Goal: Task Accomplishment & Management: Manage account settings

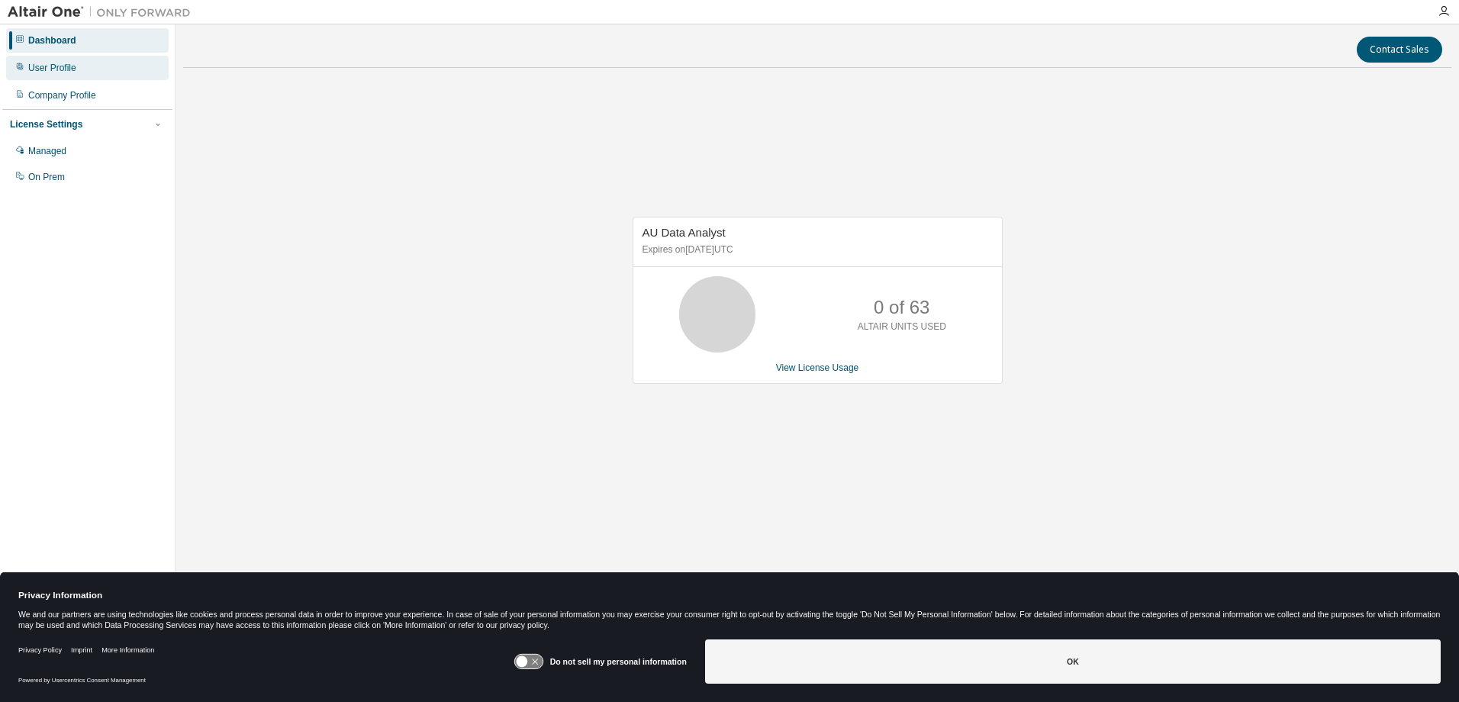
click at [45, 67] on div "User Profile" at bounding box center [52, 68] width 48 height 12
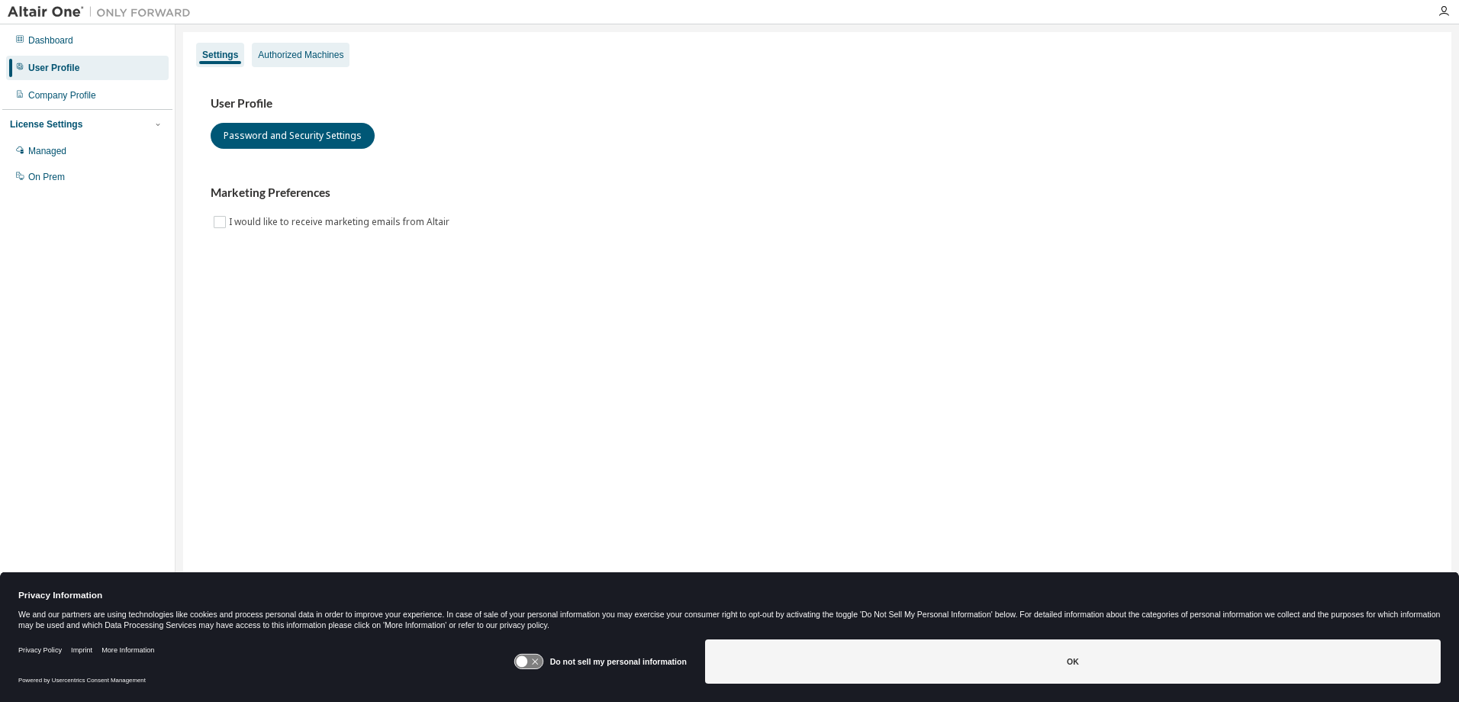
click at [299, 52] on div "Authorized Machines" at bounding box center [300, 55] width 85 height 12
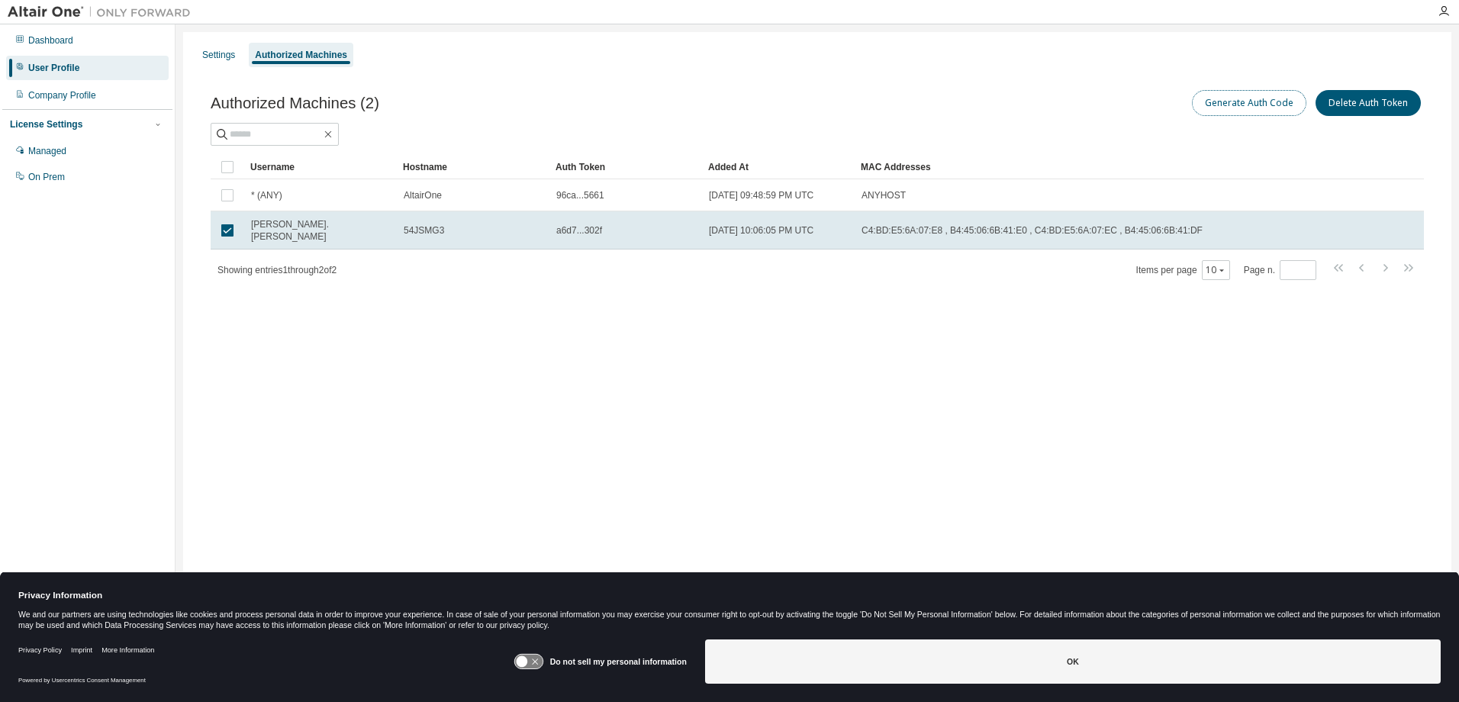
click at [1239, 106] on button "Generate Auth Code" at bounding box center [1249, 103] width 114 height 26
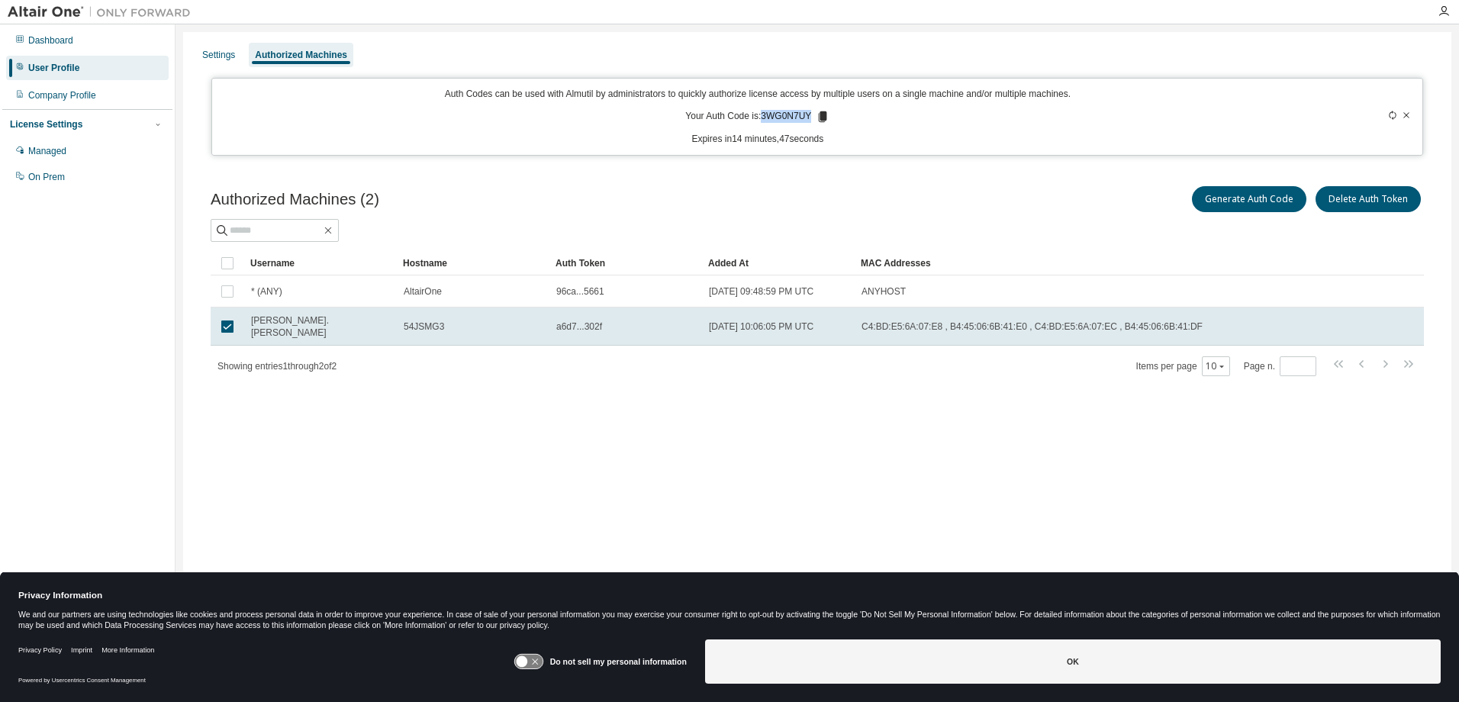
drag, startPoint x: 812, startPoint y: 114, endPoint x: 763, endPoint y: 120, distance: 49.2
click at [763, 120] on p "Your Auth Code is: 3WG0N7UY" at bounding box center [757, 117] width 144 height 14
copy p "3WG0N7UY"
click at [44, 150] on div "Managed" at bounding box center [47, 151] width 38 height 12
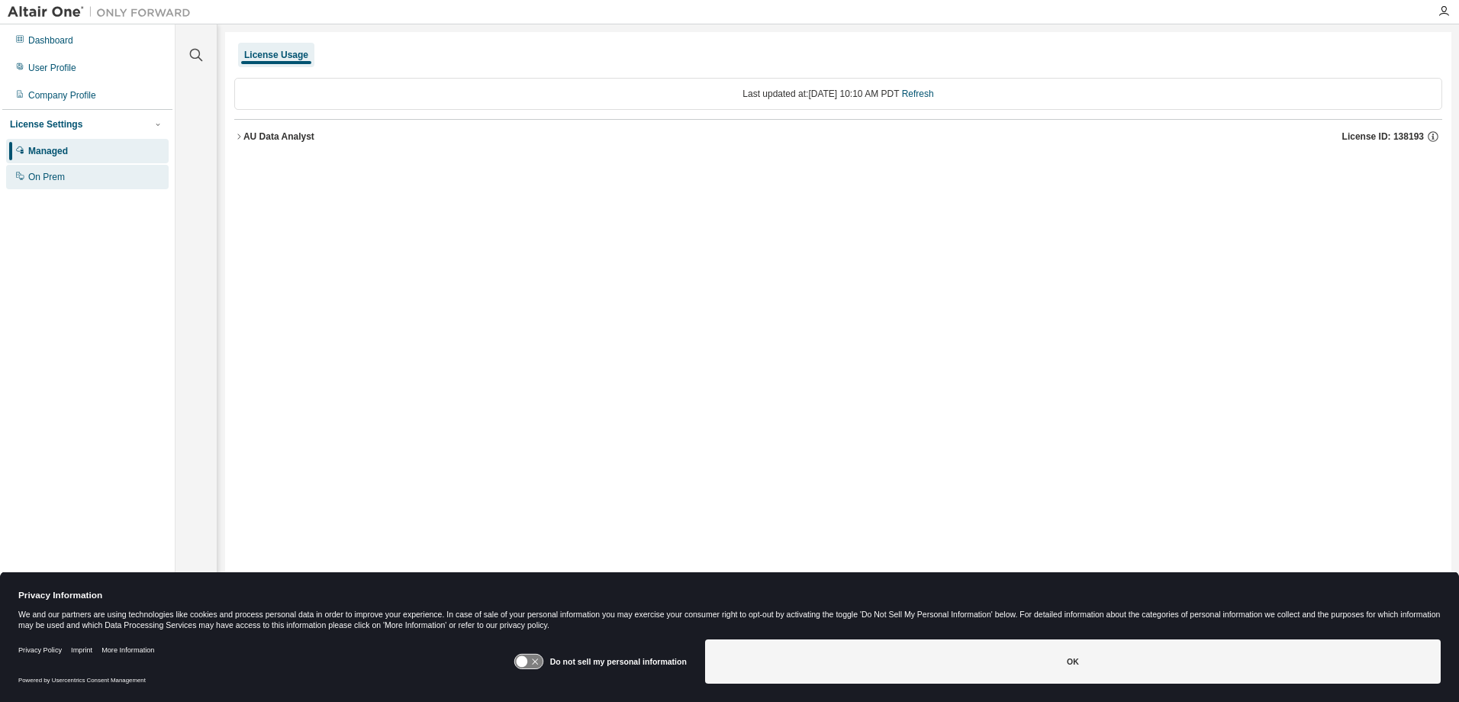
click at [46, 177] on div "On Prem" at bounding box center [46, 177] width 37 height 12
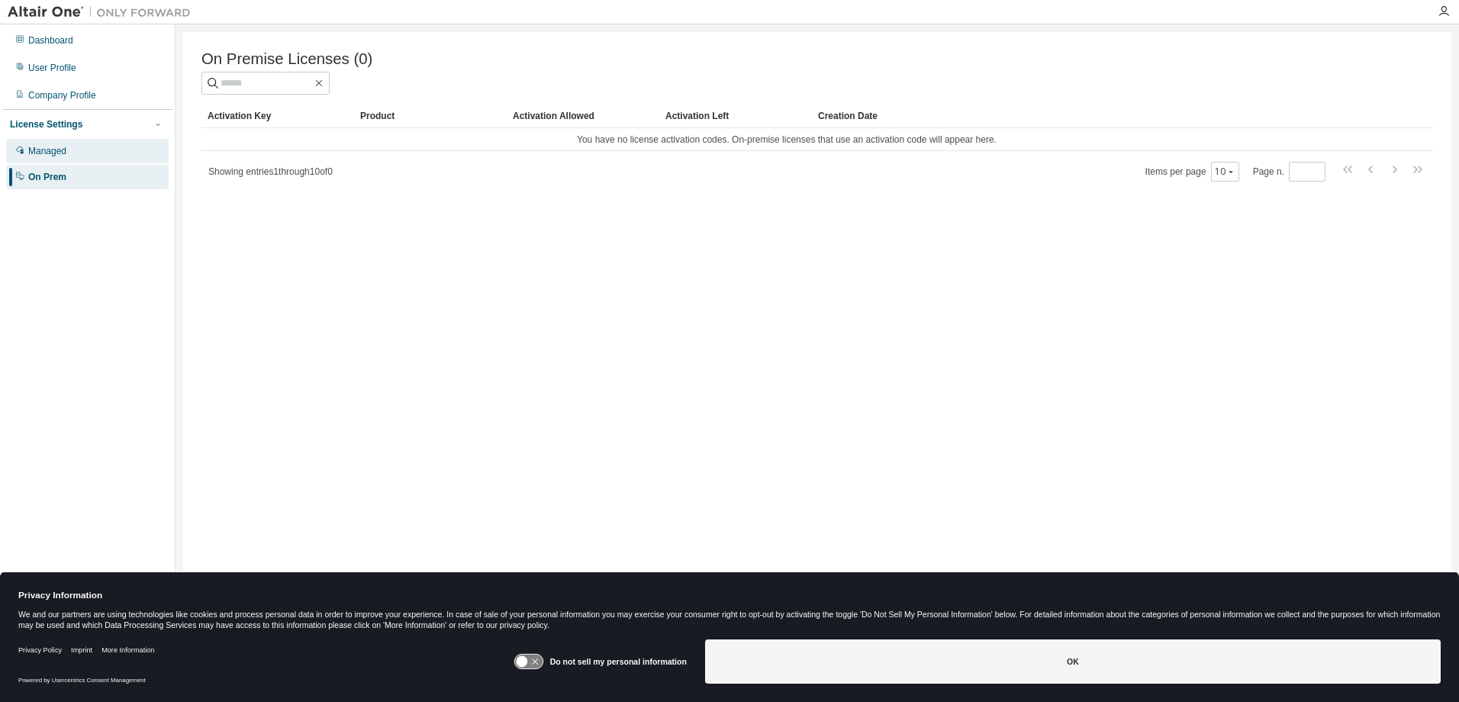
click at [37, 149] on div "Managed" at bounding box center [47, 151] width 38 height 12
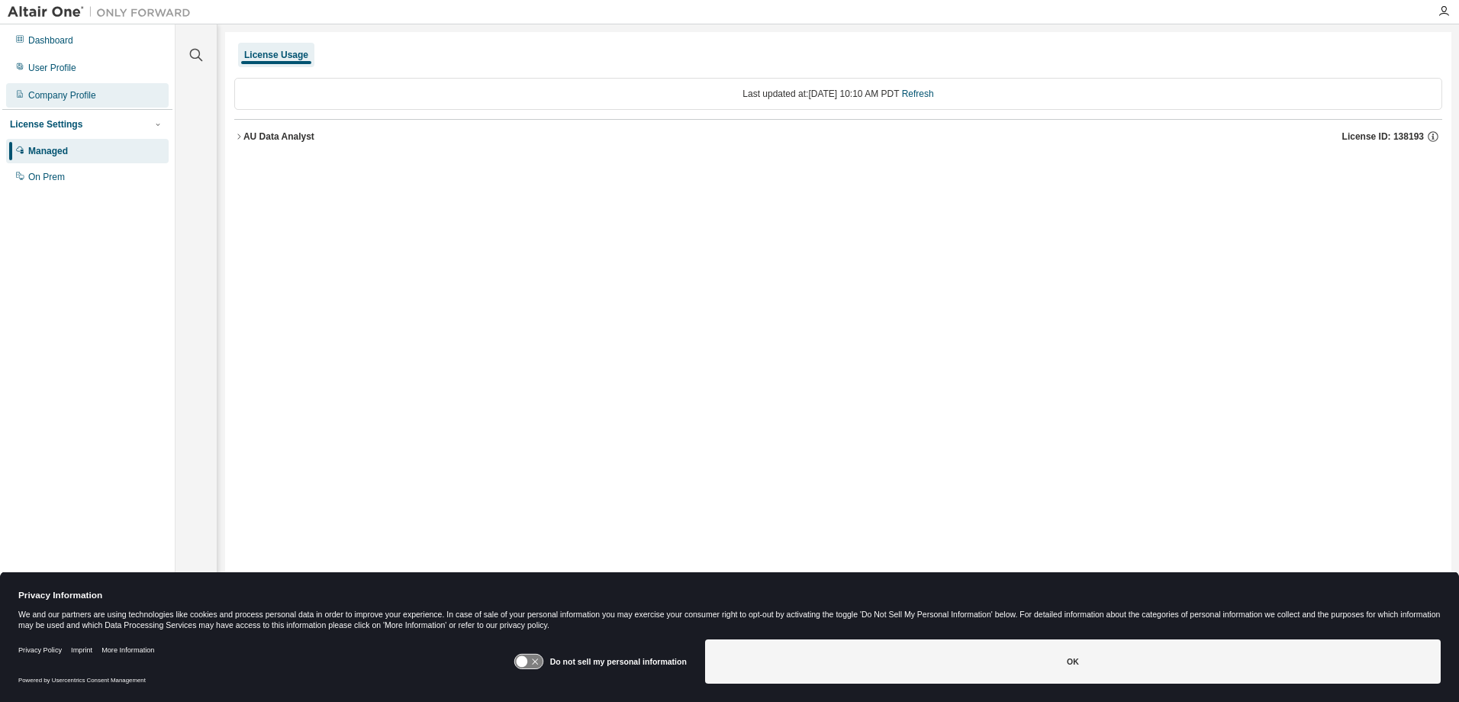
click at [47, 90] on div "Company Profile" at bounding box center [62, 95] width 68 height 12
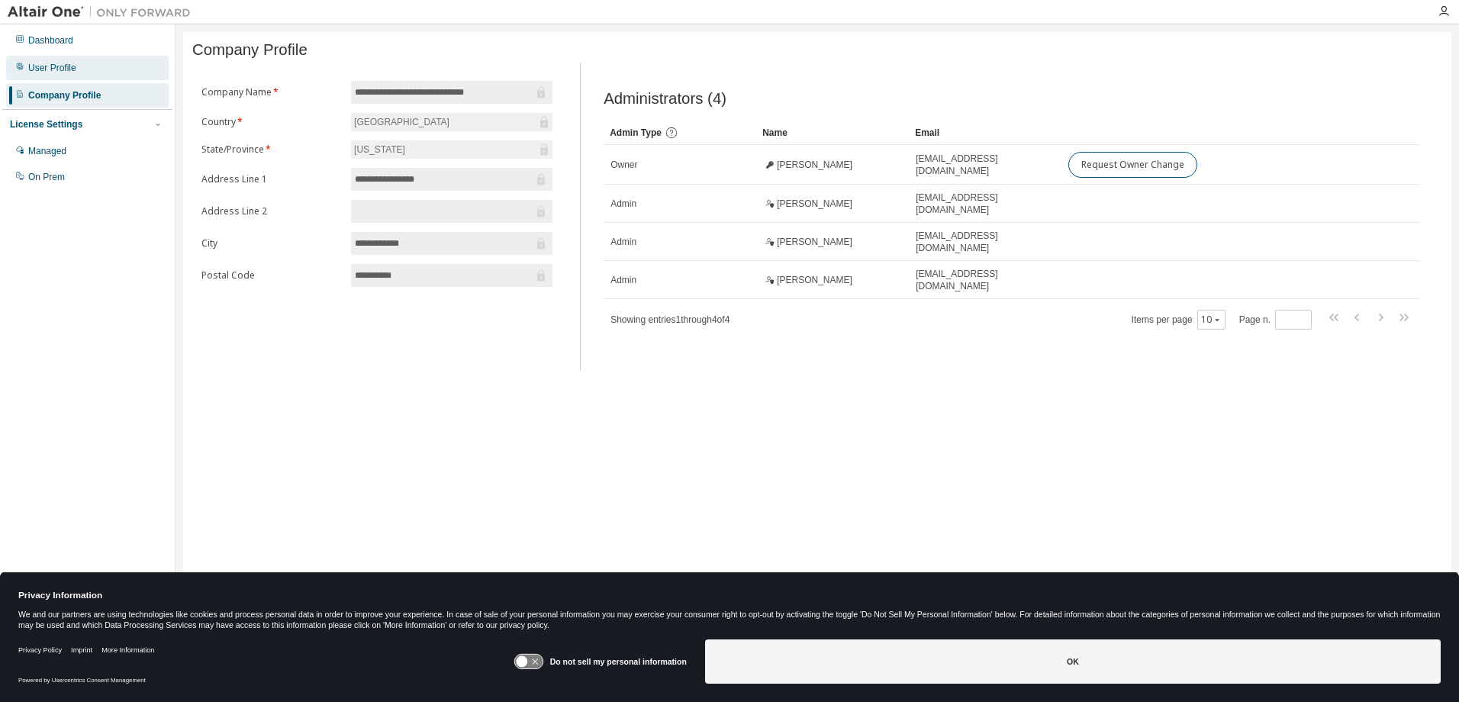
click at [41, 72] on div "User Profile" at bounding box center [52, 68] width 48 height 12
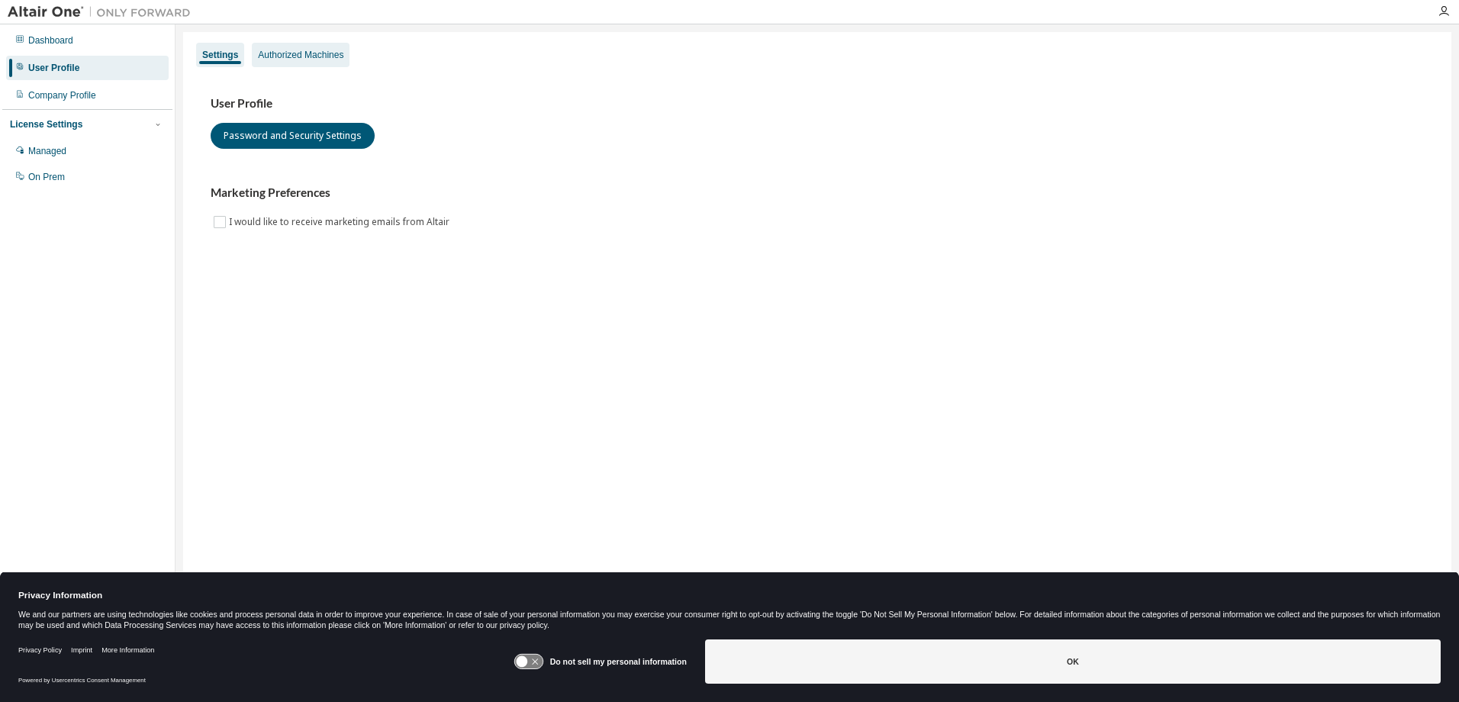
click at [314, 56] on div "Authorized Machines" at bounding box center [300, 55] width 85 height 12
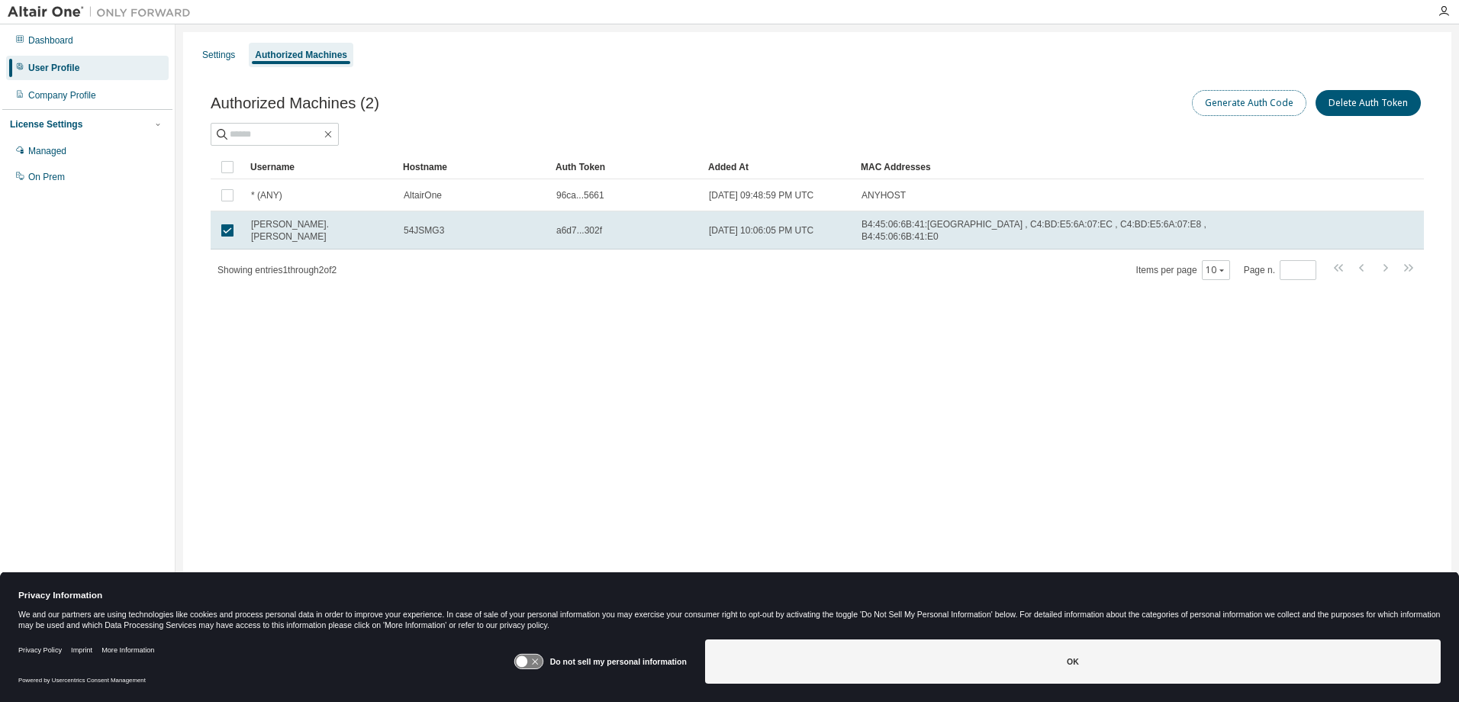
click at [1228, 98] on button "Generate Auth Code" at bounding box center [1249, 103] width 114 height 26
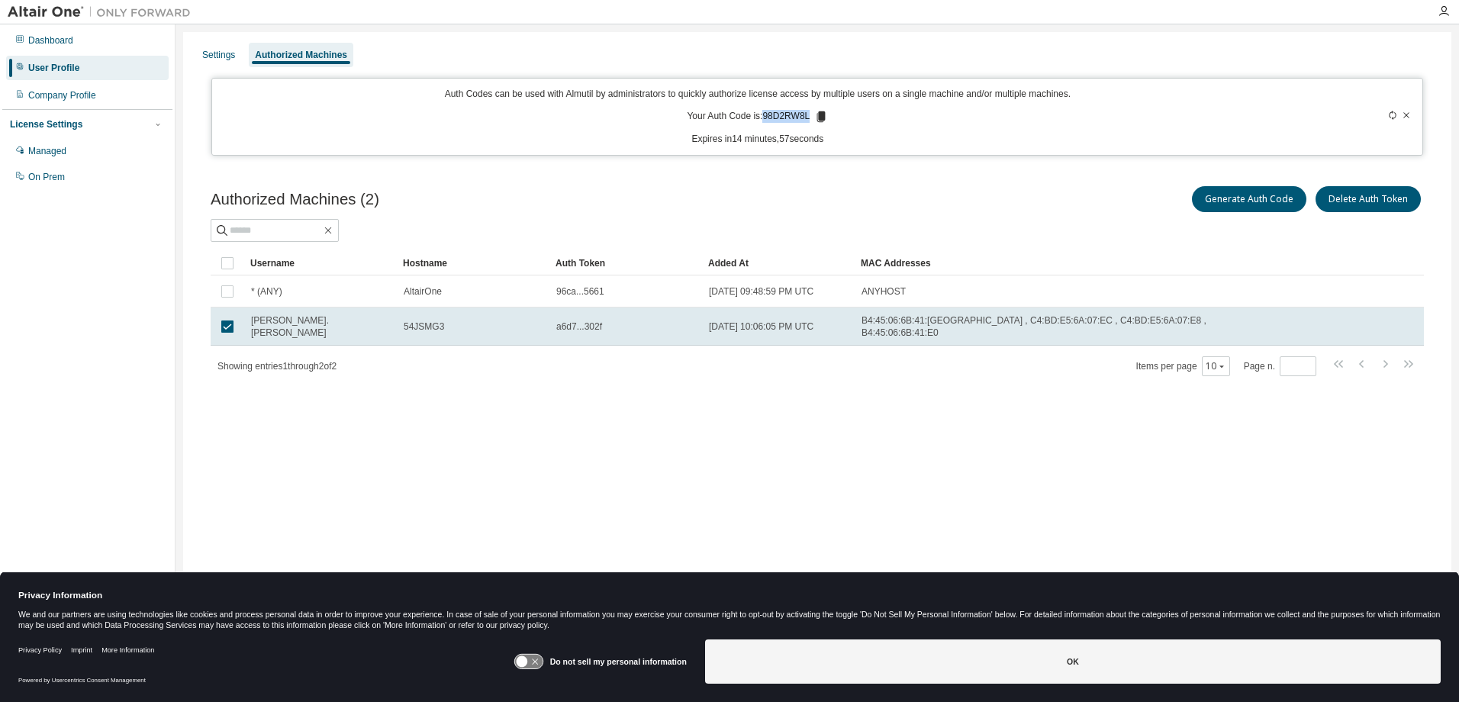
drag, startPoint x: 764, startPoint y: 118, endPoint x: 807, endPoint y: 121, distance: 43.7
click at [807, 121] on p "Your Auth Code is: 98D2RW8L" at bounding box center [757, 117] width 141 height 14
copy p "98D2RW8L"
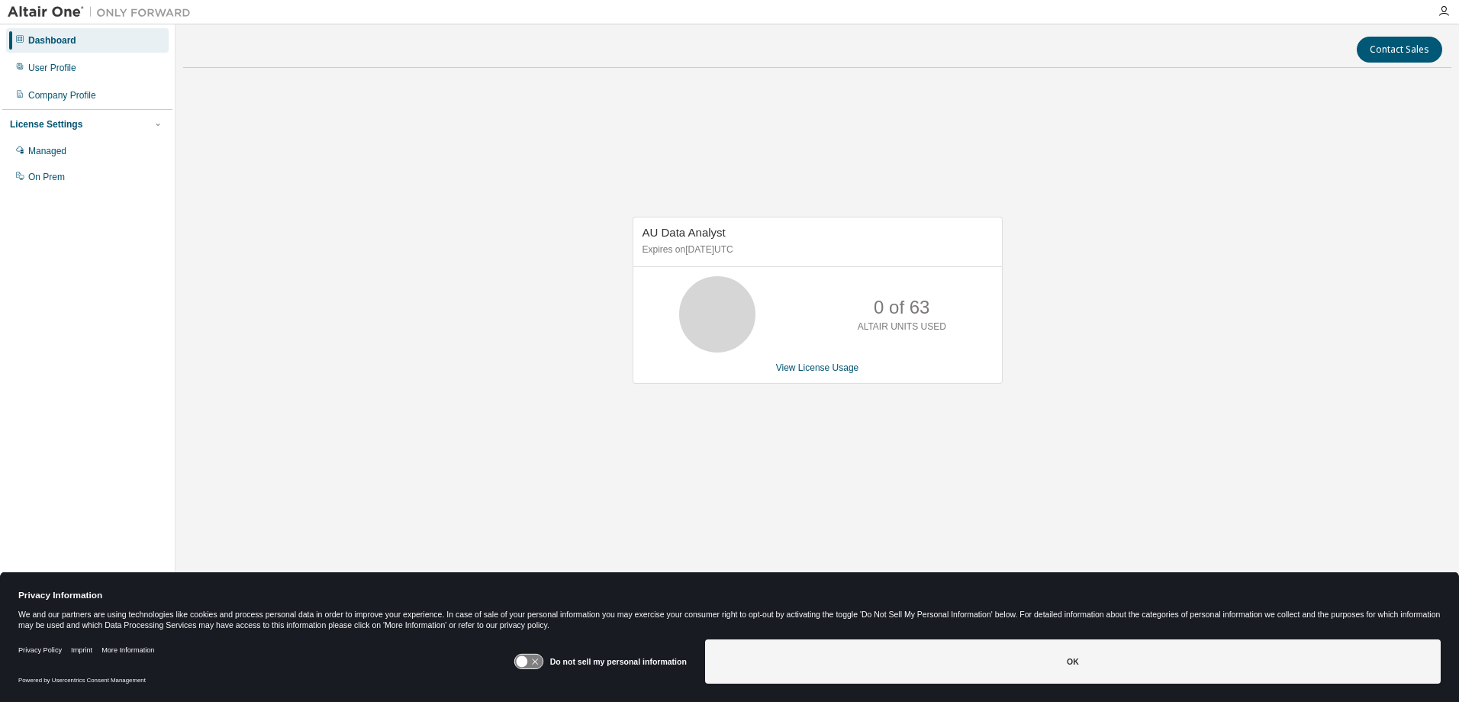
click at [37, 82] on div "Dashboard User Profile Company Profile License Settings Managed On Prem" at bounding box center [87, 109] width 170 height 164
click at [46, 65] on div "User Profile" at bounding box center [52, 68] width 48 height 12
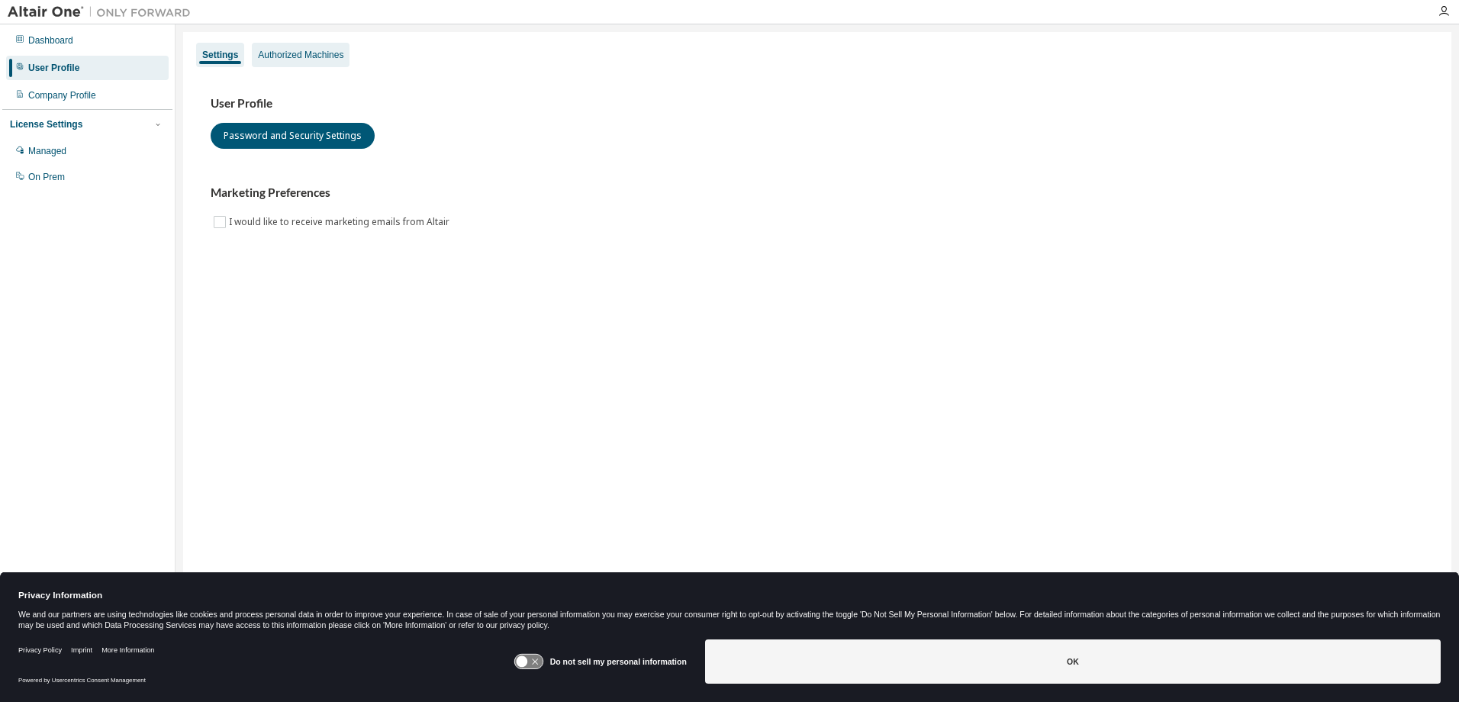
click at [274, 57] on div "Authorized Machines" at bounding box center [300, 55] width 85 height 12
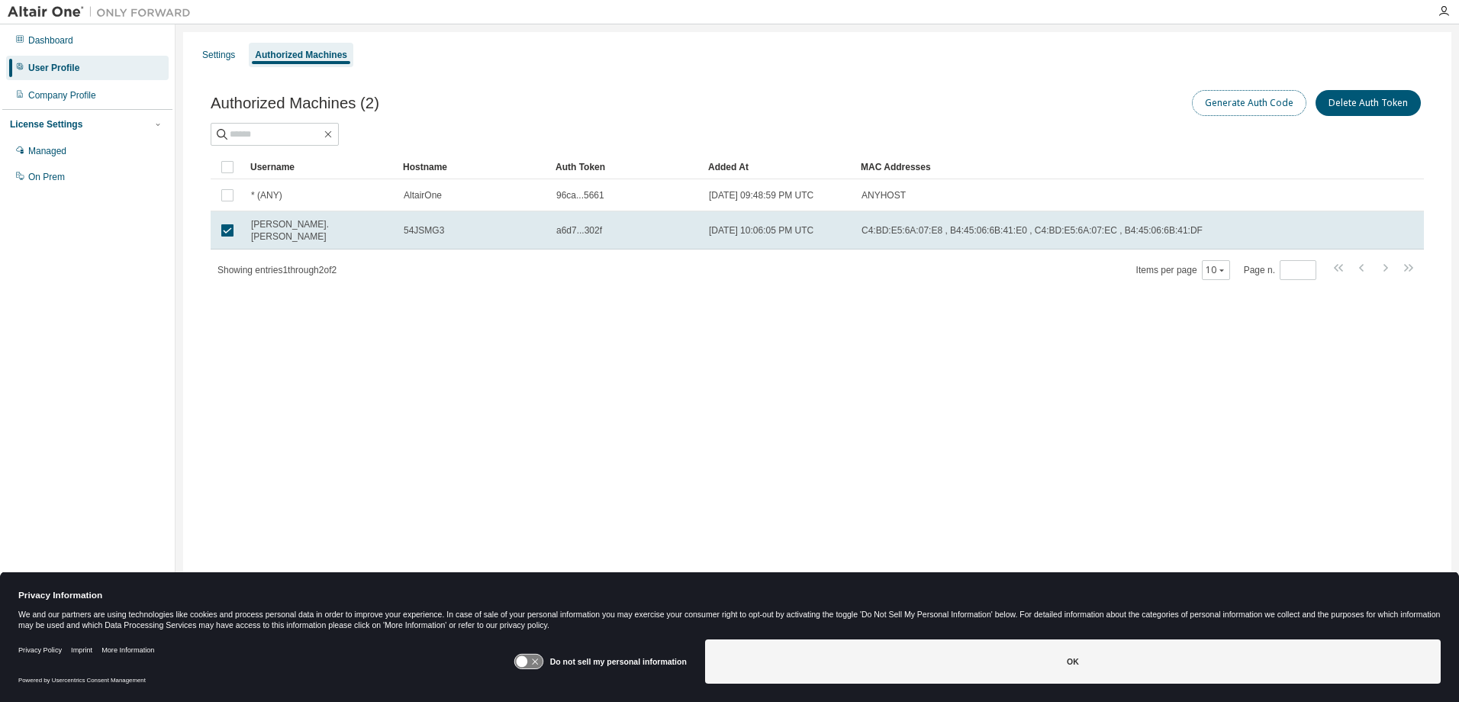
click at [1249, 103] on button "Generate Auth Code" at bounding box center [1249, 103] width 114 height 26
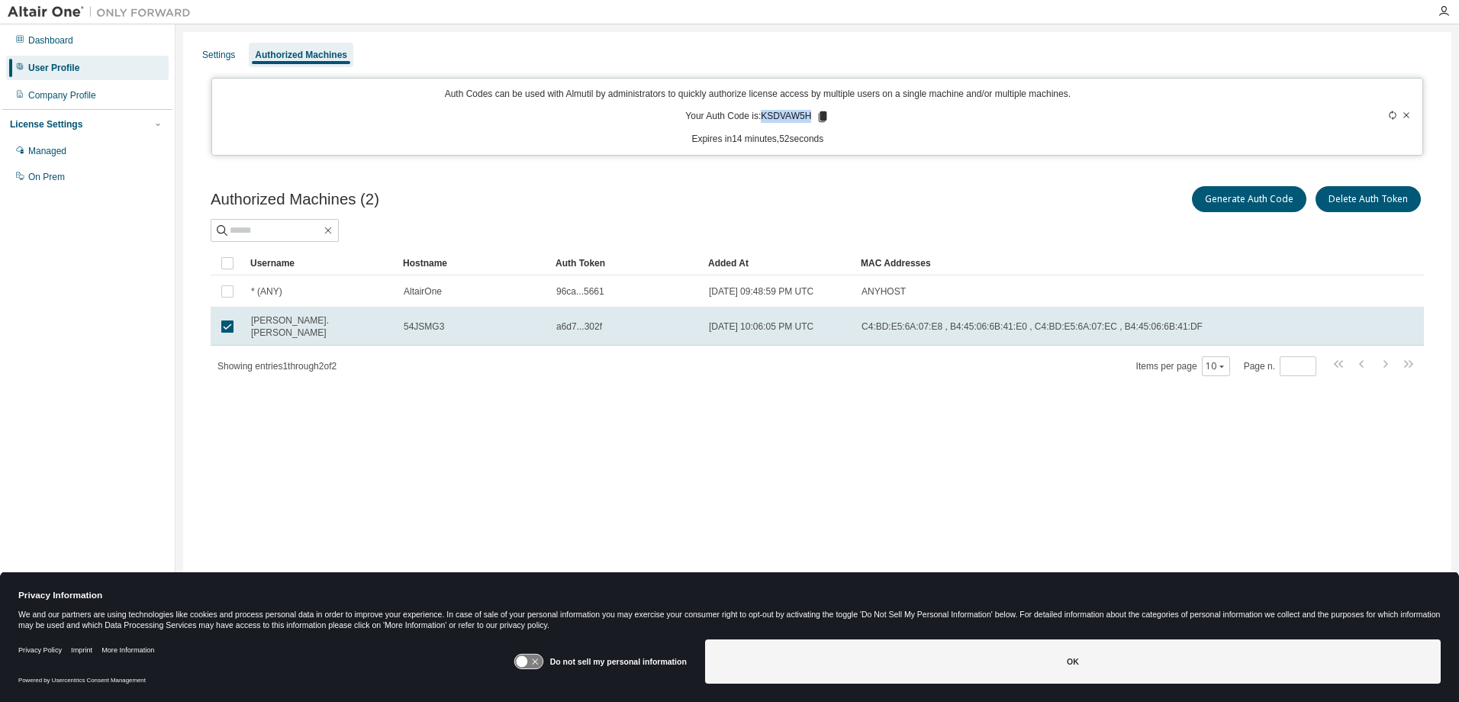
drag, startPoint x: 762, startPoint y: 114, endPoint x: 810, endPoint y: 118, distance: 47.5
click at [810, 118] on p "Your Auth Code is: KSDVAW5H" at bounding box center [757, 117] width 144 height 14
copy p "KSDVAW5H"
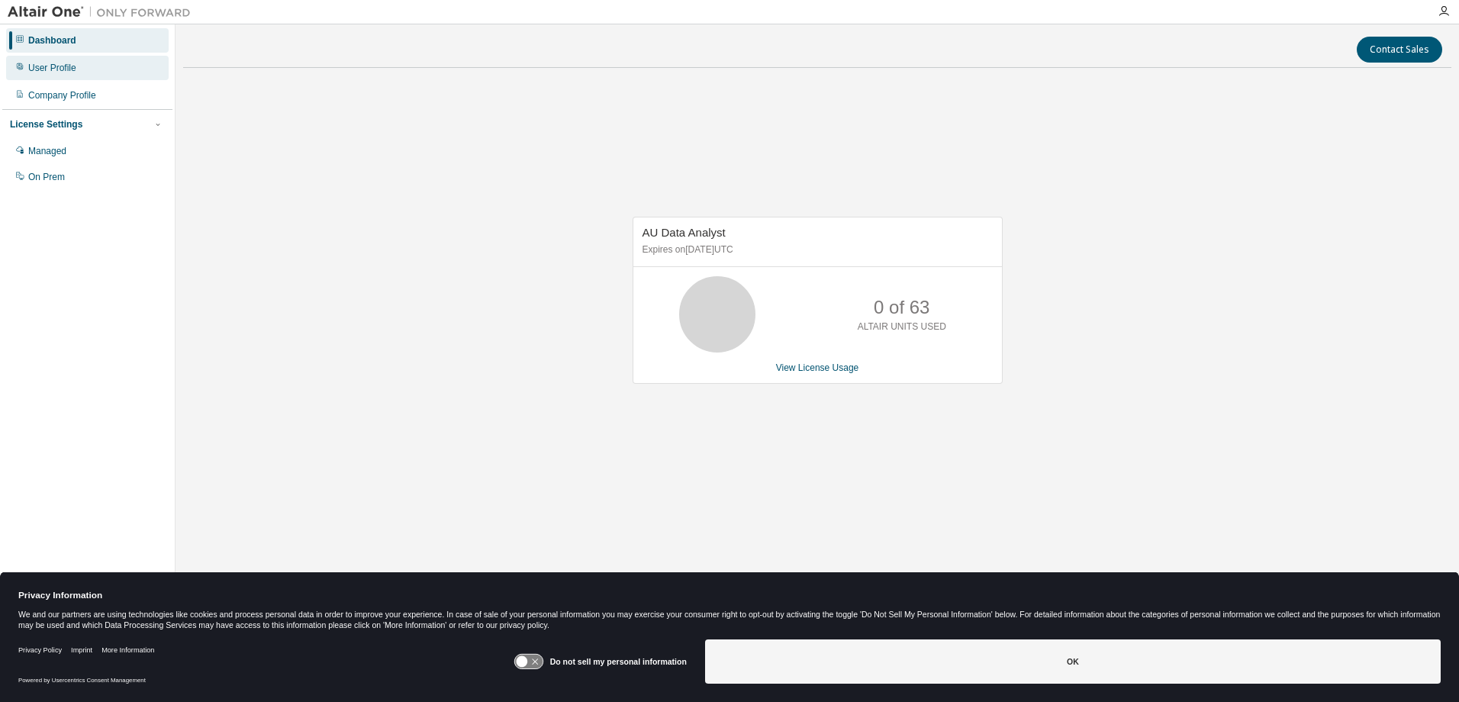
click at [41, 59] on div "User Profile" at bounding box center [87, 68] width 163 height 24
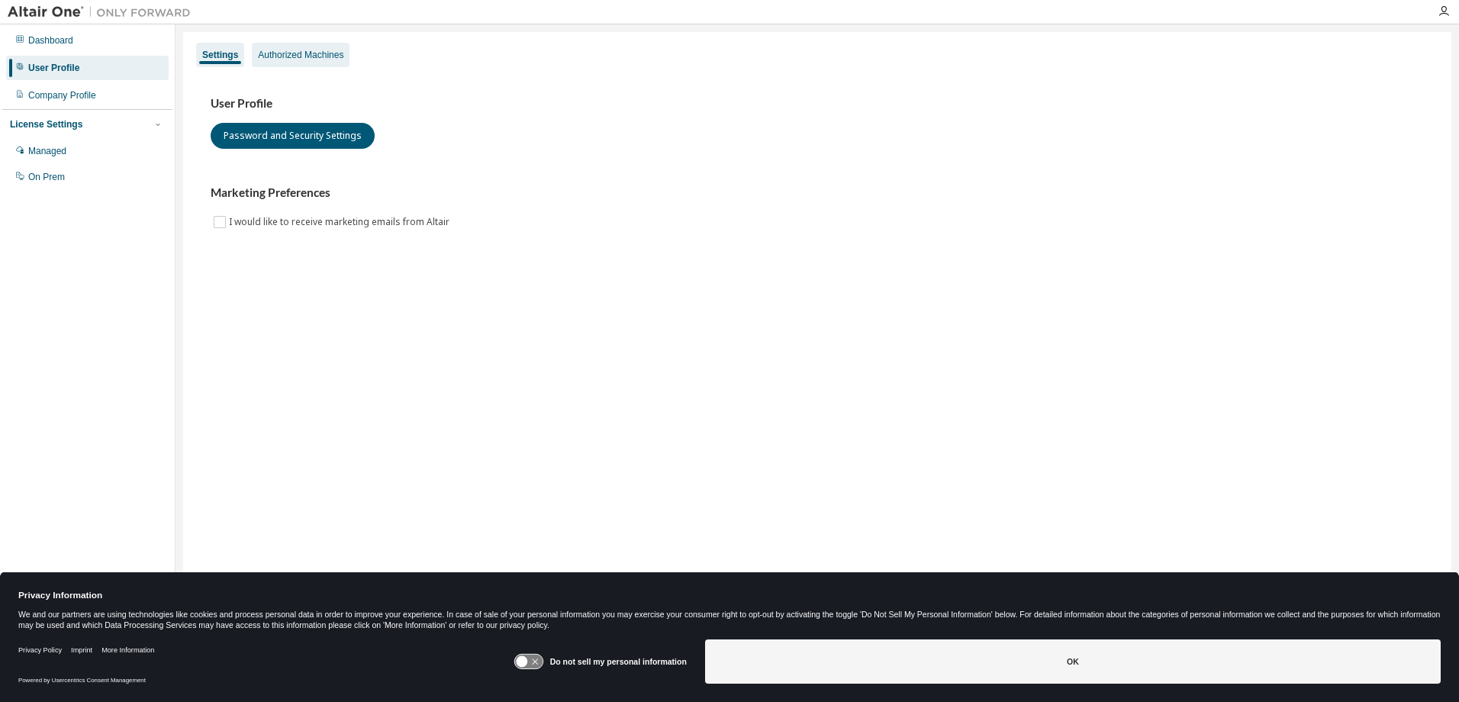
click at [296, 51] on div "Authorized Machines" at bounding box center [300, 55] width 85 height 12
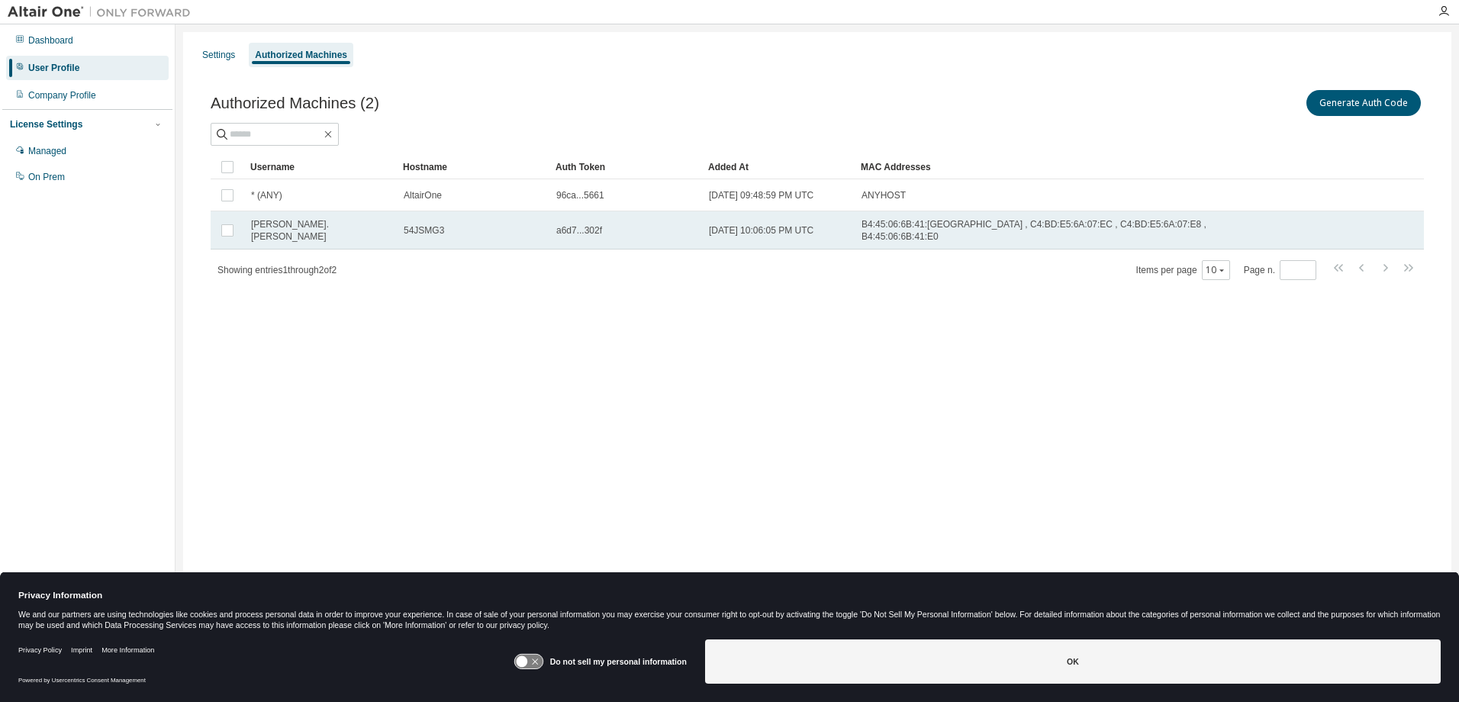
click at [285, 230] on span "[PERSON_NAME].[PERSON_NAME]" at bounding box center [320, 230] width 139 height 24
click at [1239, 107] on button "Generate Auth Code" at bounding box center [1249, 103] width 114 height 26
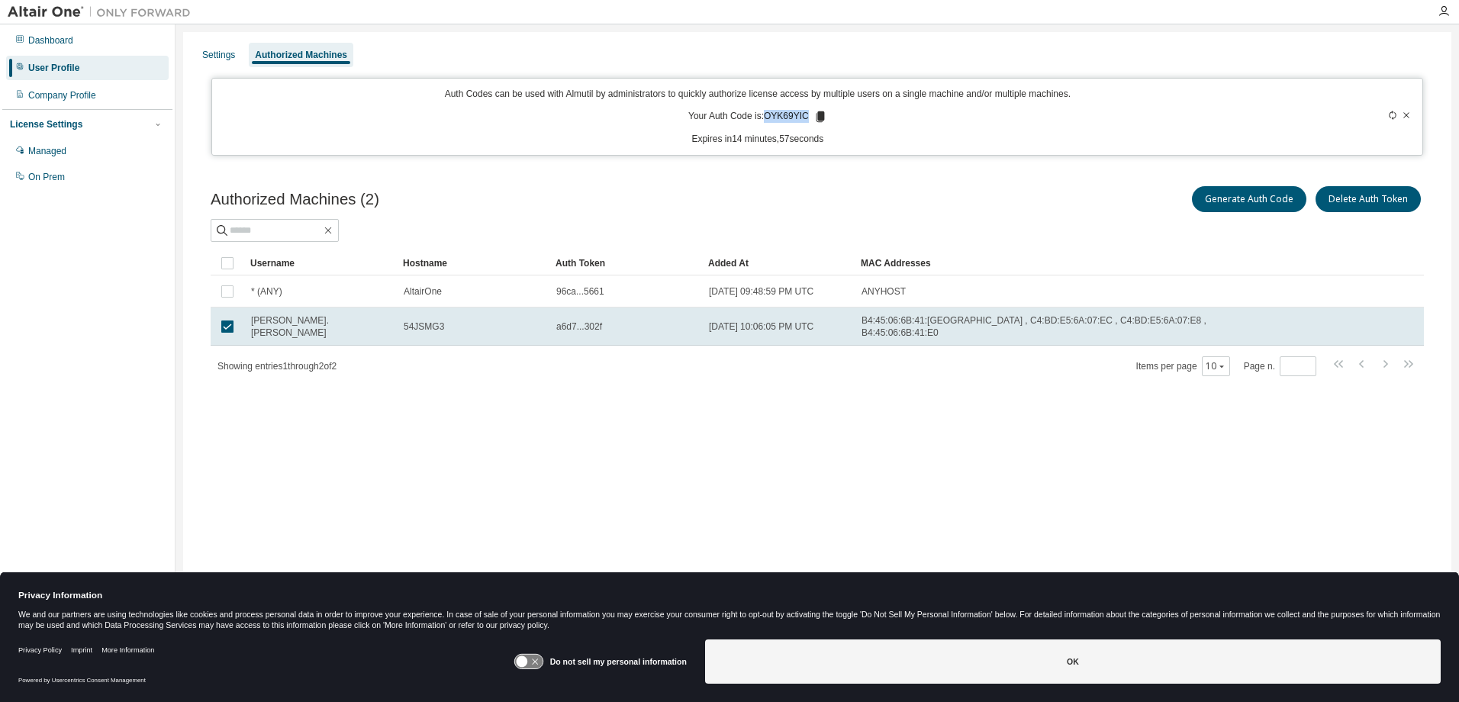
drag, startPoint x: 808, startPoint y: 113, endPoint x: 766, endPoint y: 118, distance: 43.1
click at [766, 118] on p "Your Auth Code is: OYK69YIC" at bounding box center [757, 117] width 139 height 14
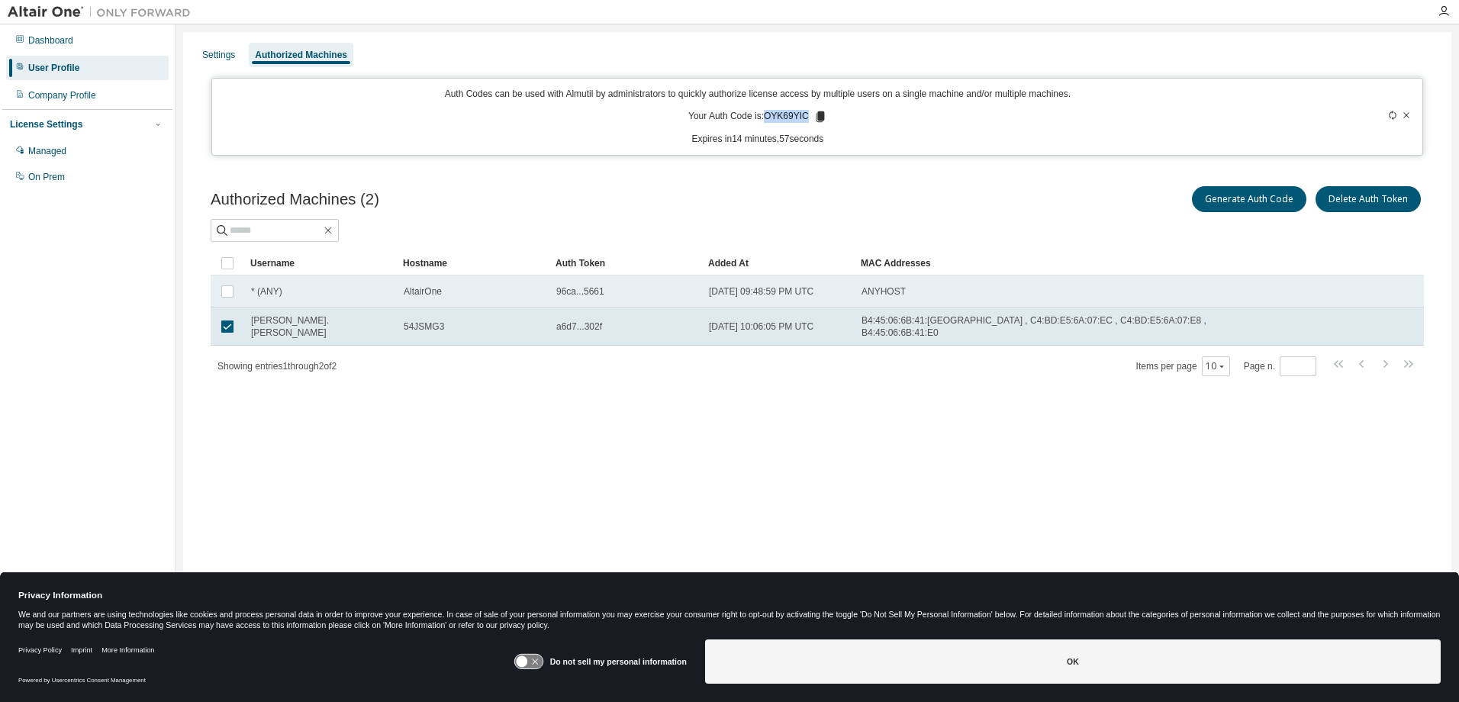
copy p "OYK69YIC"
